Goal: Transaction & Acquisition: Purchase product/service

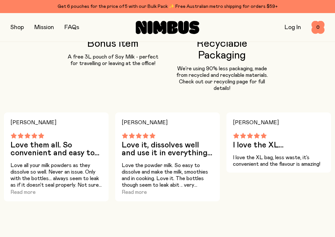
scroll to position [619, 0]
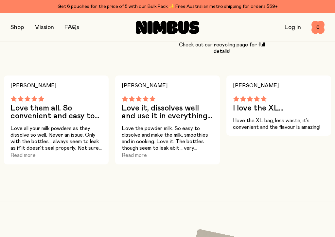
click at [137, 151] on button "Read more" at bounding box center [134, 155] width 25 height 8
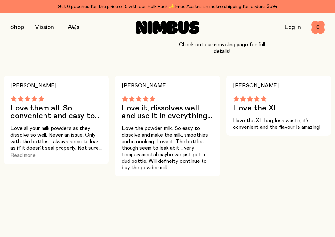
click at [26, 151] on button "Read more" at bounding box center [22, 155] width 25 height 8
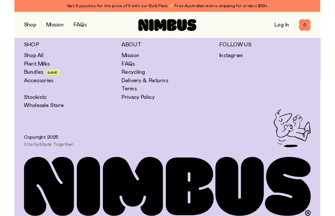
scroll to position [2145, 0]
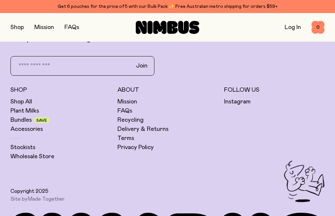
click at [21, 116] on link "Bundles" at bounding box center [20, 120] width 21 height 8
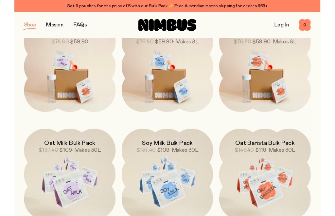
scroll to position [80, 0]
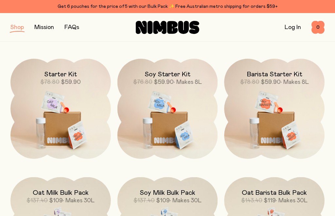
click at [285, 115] on img at bounding box center [274, 118] width 100 height 118
click at [279, 124] on img at bounding box center [274, 118] width 100 height 118
